Goal: Task Accomplishment & Management: Use online tool/utility

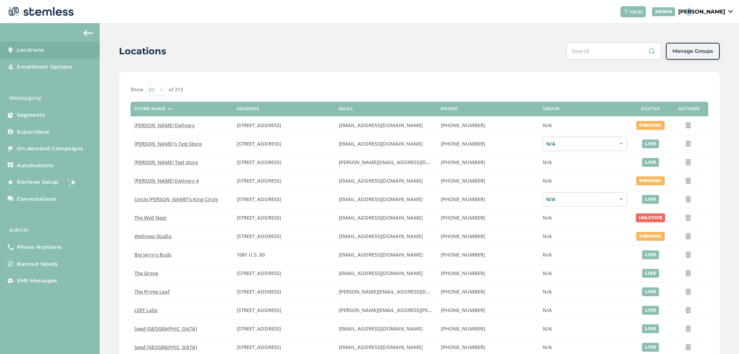
click at [700, 15] on p "[PERSON_NAME]" at bounding box center [701, 12] width 47 height 8
click at [698, 57] on span "Impersonate" at bounding box center [706, 56] width 38 height 8
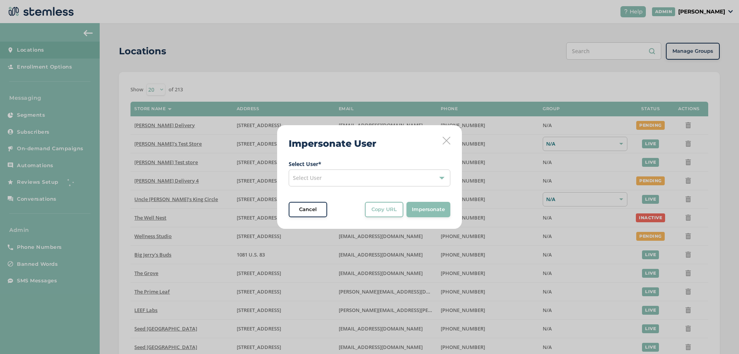
click at [342, 178] on div "Select User" at bounding box center [370, 177] width 162 height 17
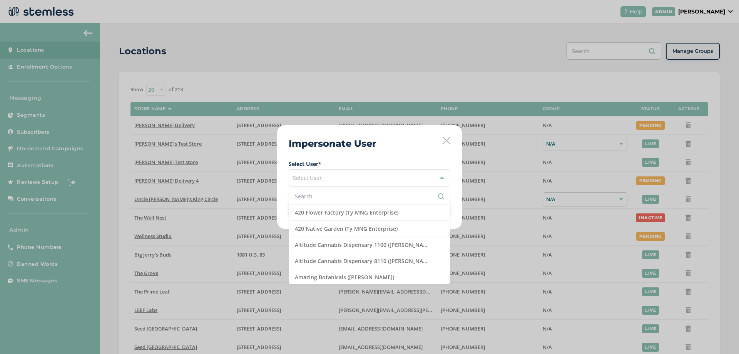
click at [325, 194] on input "text" at bounding box center [369, 196] width 149 height 8
paste input "Gold Spectrum"
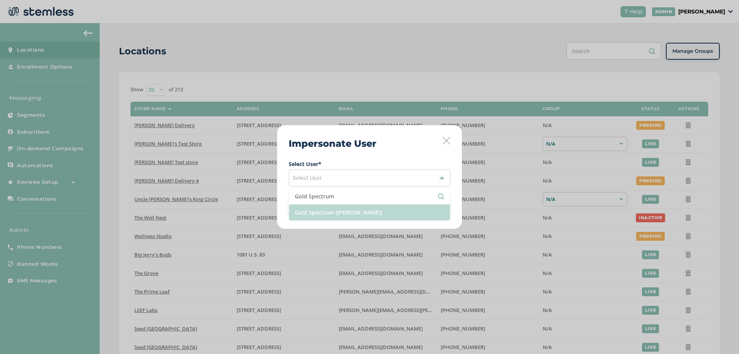
type input "Gold Spectrum"
click at [357, 213] on li "Gold Spectrum ([PERSON_NAME])" at bounding box center [369, 212] width 161 height 16
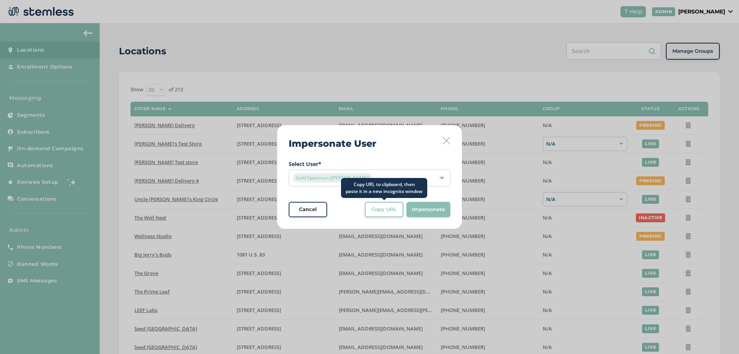
click at [387, 209] on span "Copy URL" at bounding box center [384, 210] width 25 height 8
click at [447, 139] on icon at bounding box center [447, 141] width 8 height 8
